Goal: Information Seeking & Learning: Learn about a topic

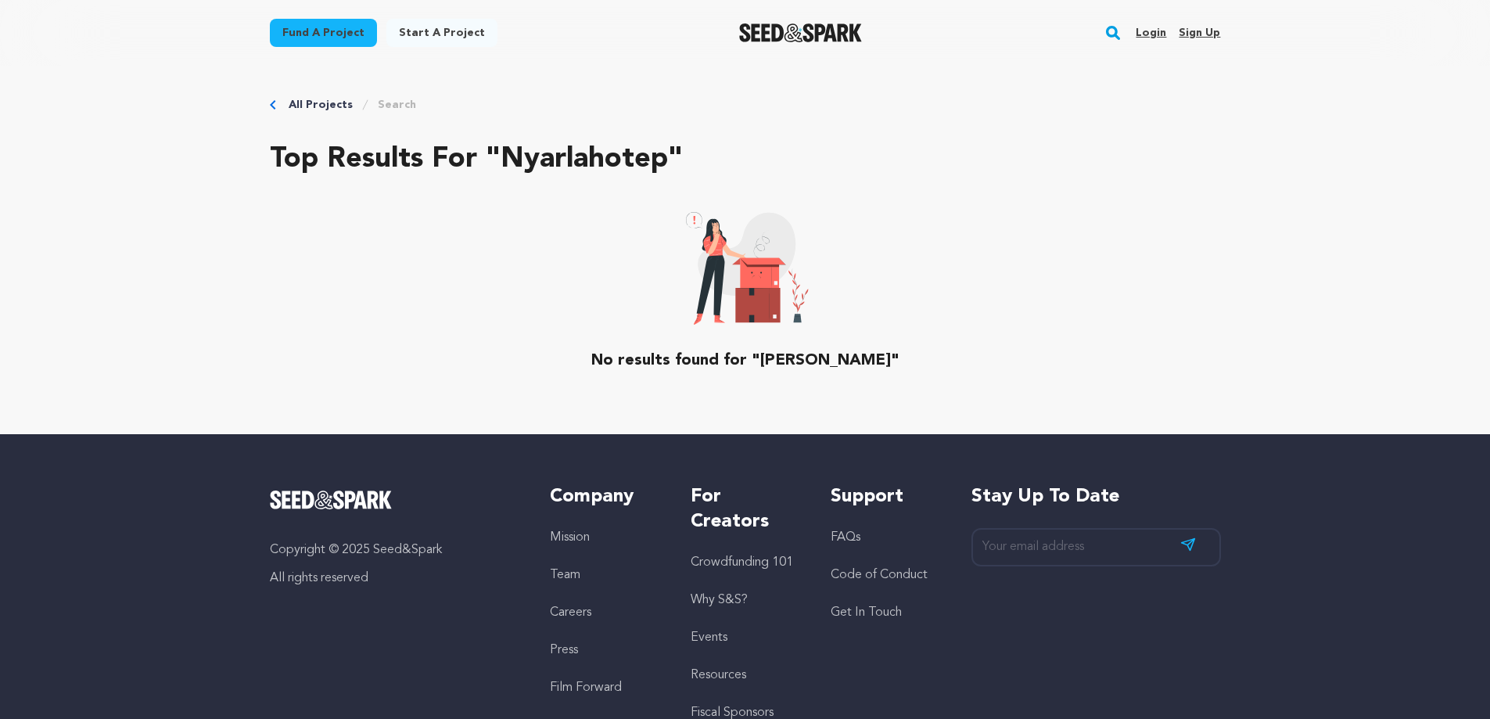
click at [1120, 30] on rect "button" at bounding box center [1113, 32] width 19 height 19
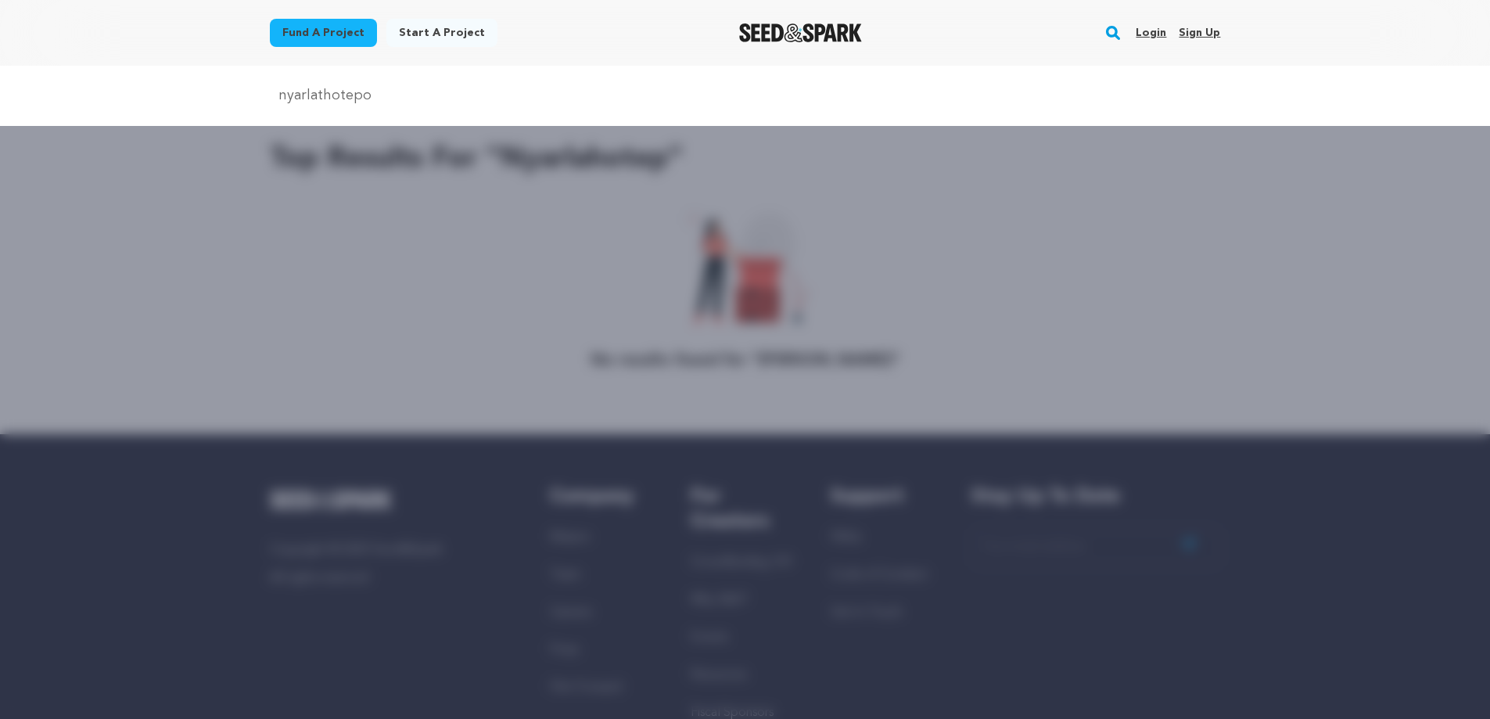
type input "nyarlathotepo"
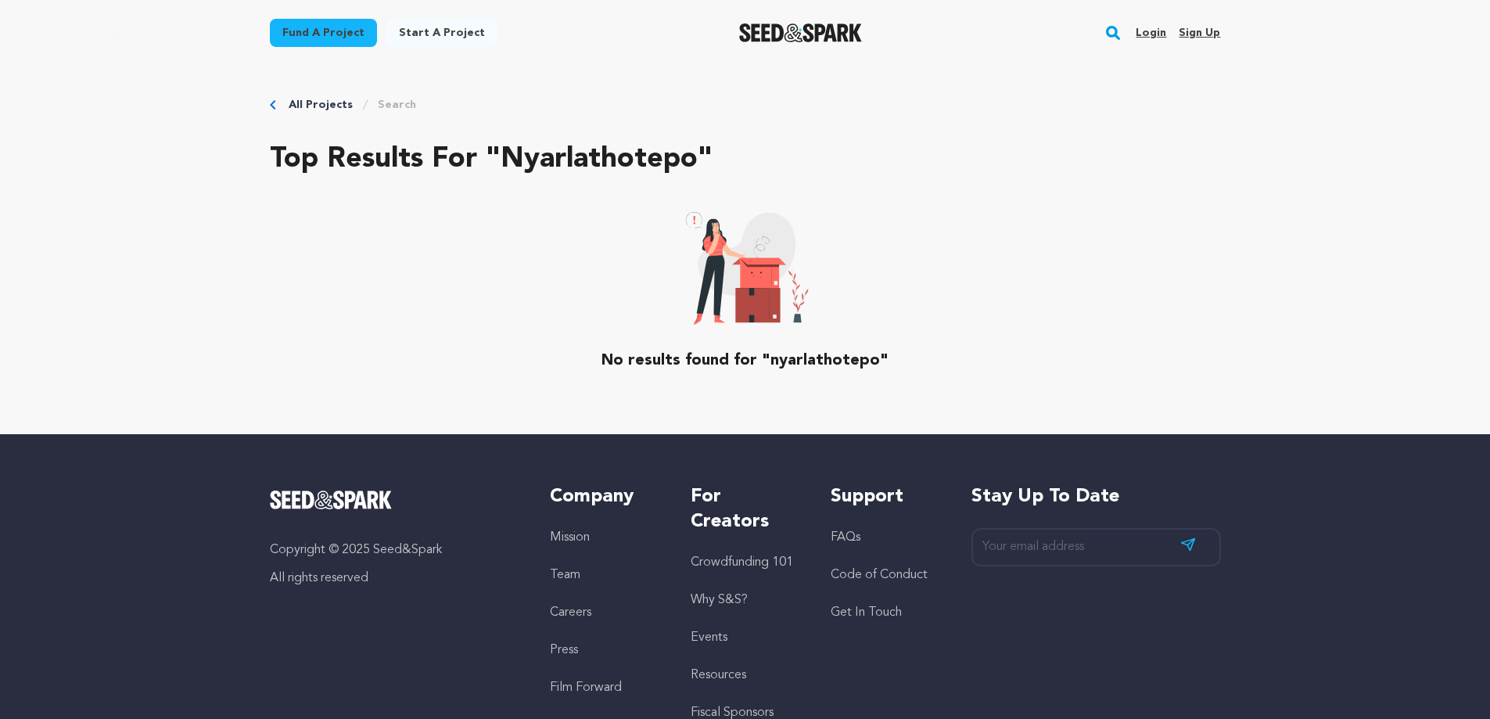
click at [1116, 35] on rect "button" at bounding box center [1113, 32] width 19 height 19
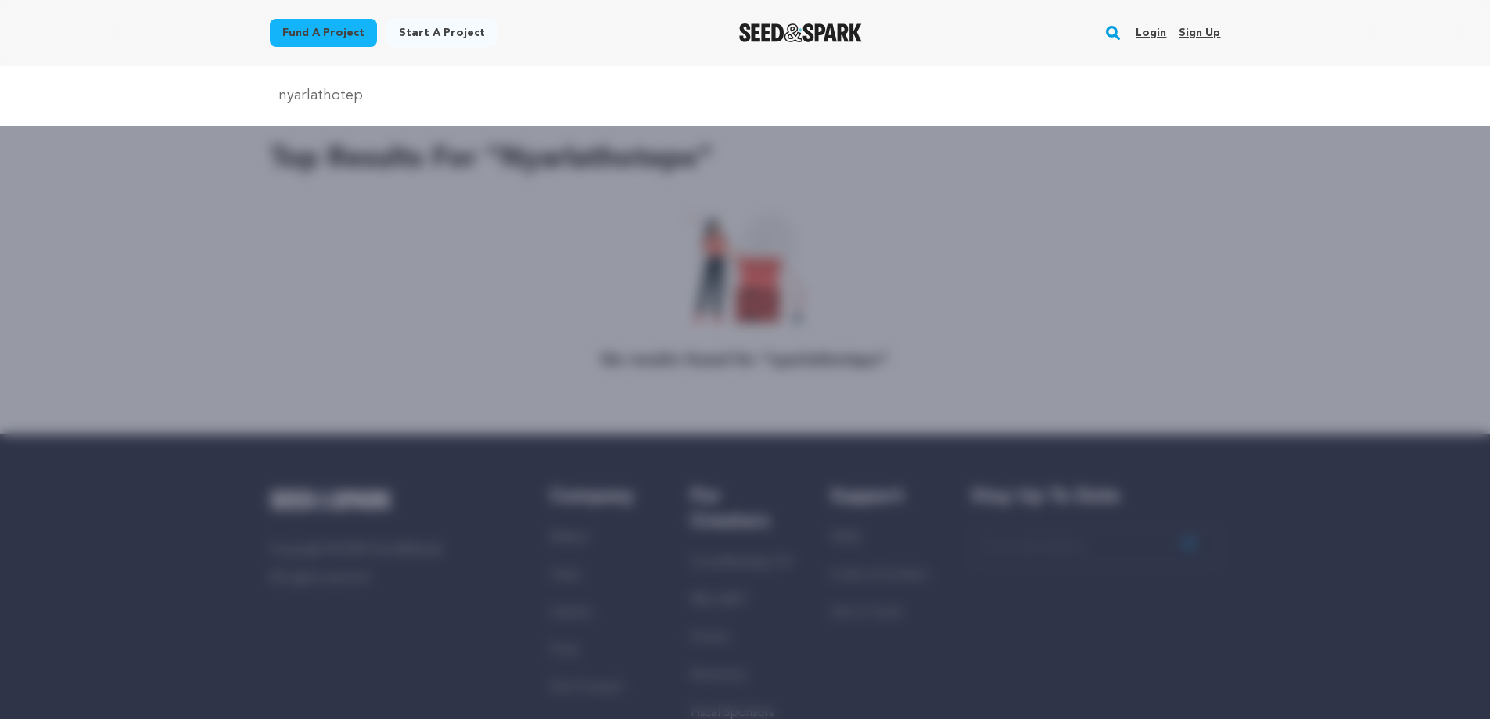
type input "nyarlathotep"
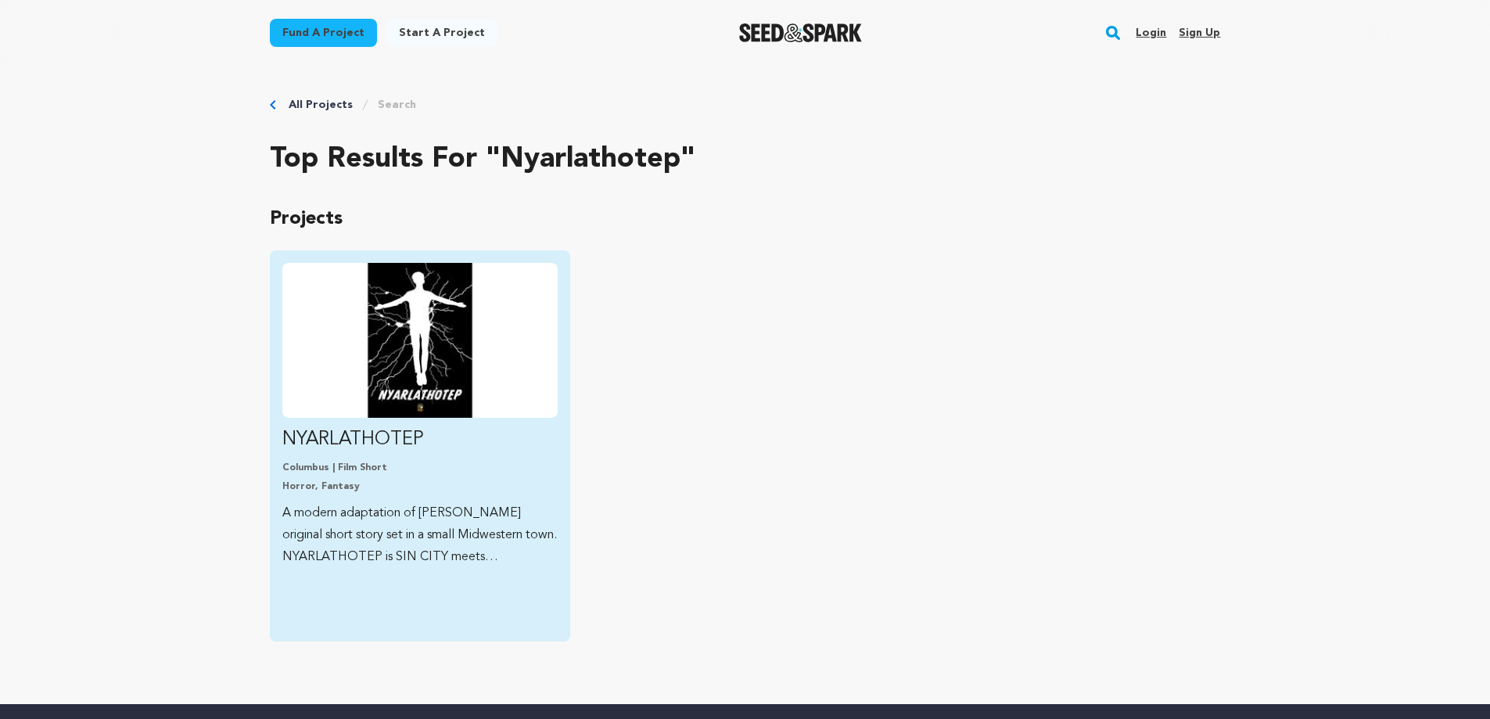
click at [332, 446] on p "NYARLATHOTEP" at bounding box center [419, 439] width 275 height 25
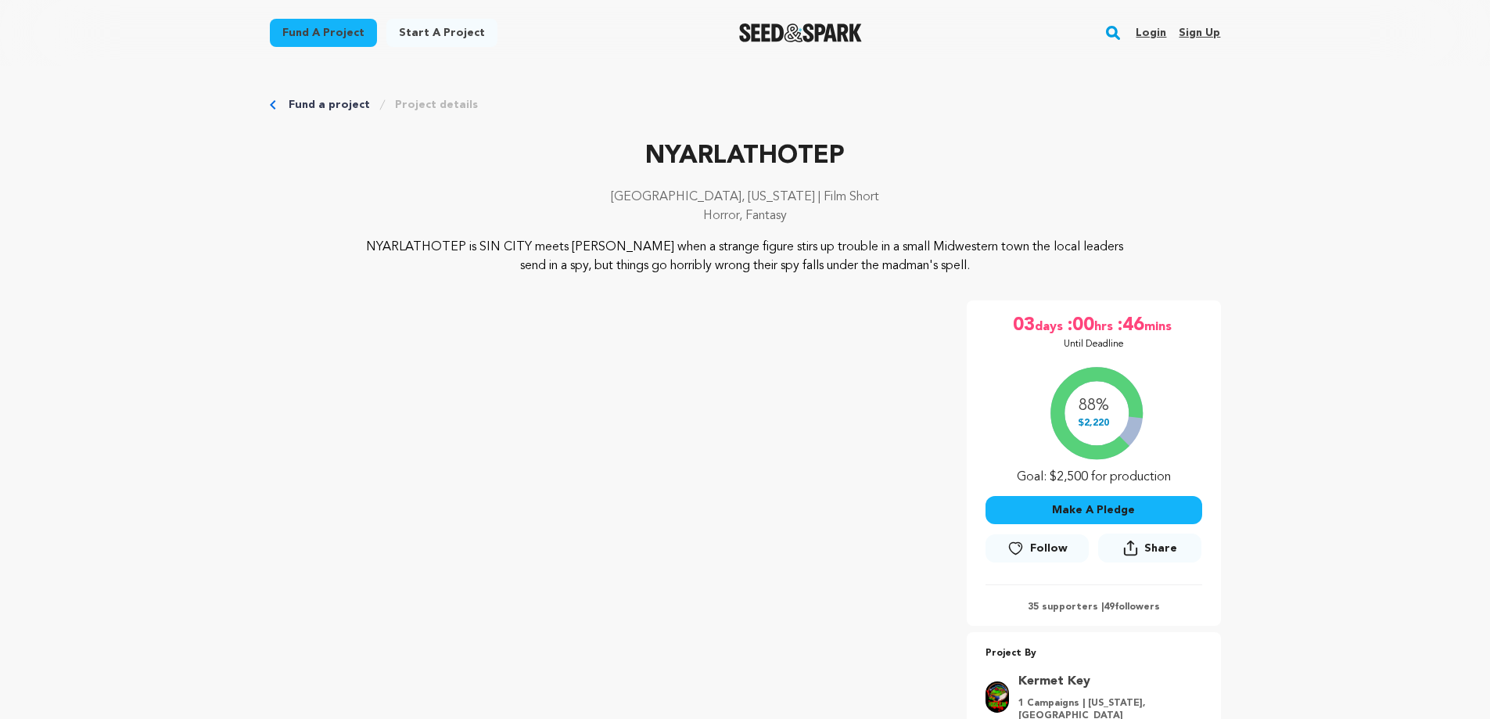
drag, startPoint x: 1022, startPoint y: 270, endPoint x: 655, endPoint y: 243, distance: 368.6
click at [655, 243] on p "NYARLATHOTEP is SIN CITY meets LOVECRAFT when a strange figure stirs up trouble…" at bounding box center [744, 257] width 761 height 38
copy p "when a strange figure stirs up trouble in a small Midwestern town the local lea…"
